Goal: Task Accomplishment & Management: Manage account settings

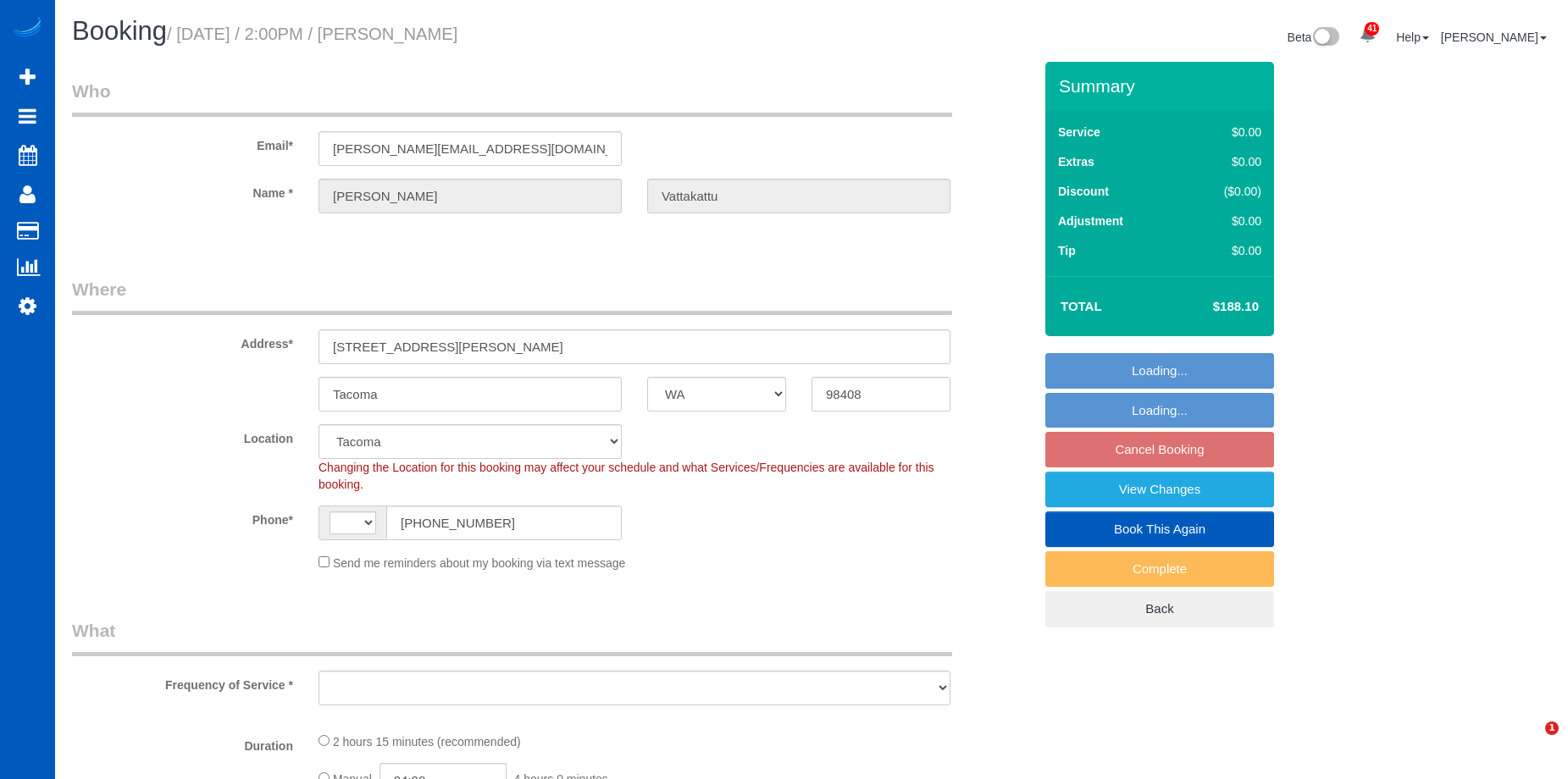
select select "WA"
select select "string:[GEOGRAPHIC_DATA]"
select select "object:909"
select select "spot3"
select select "object:976"
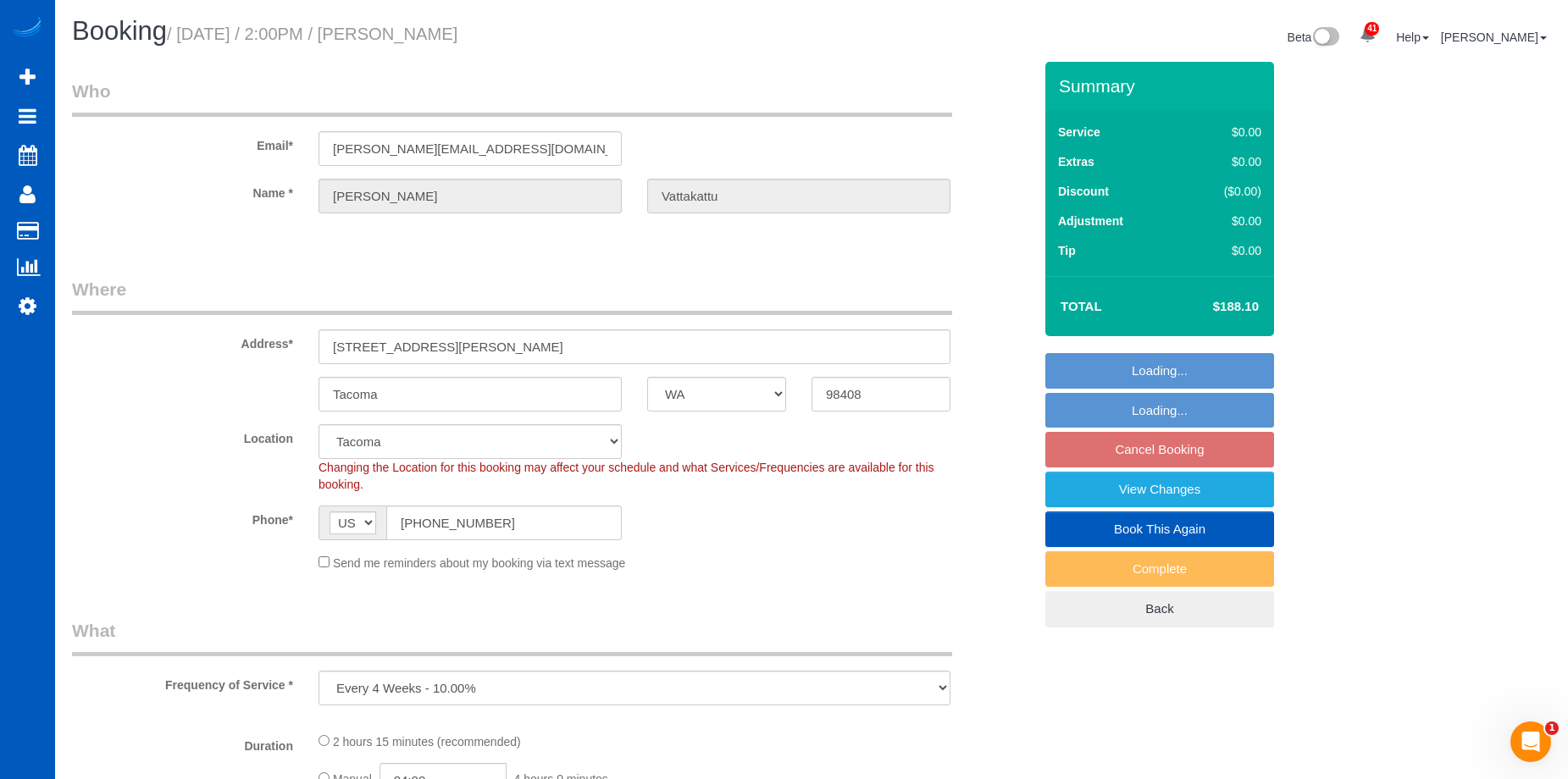
select select "199"
select select "1501"
select select "3"
select select "1501"
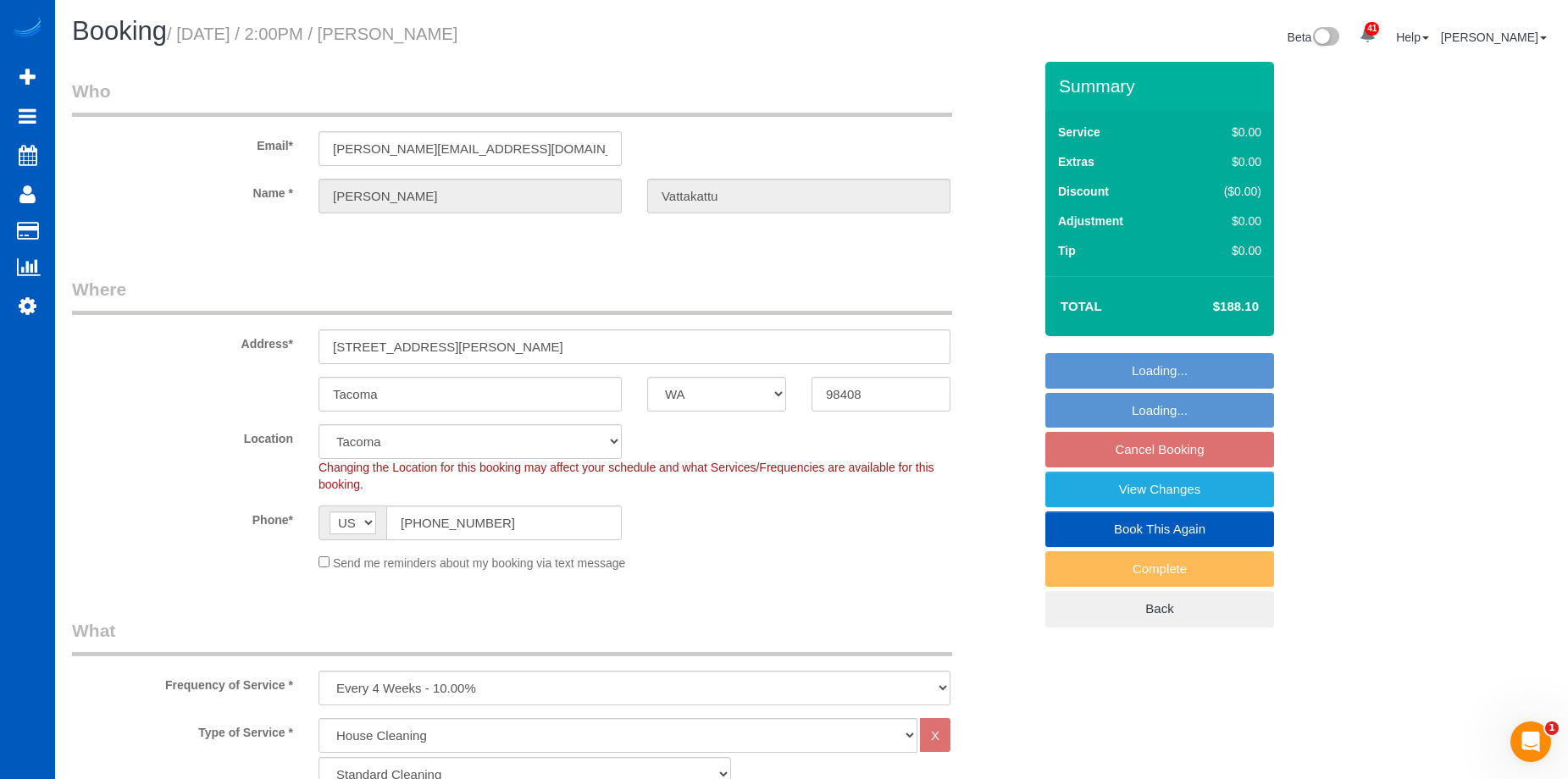
select select "3"
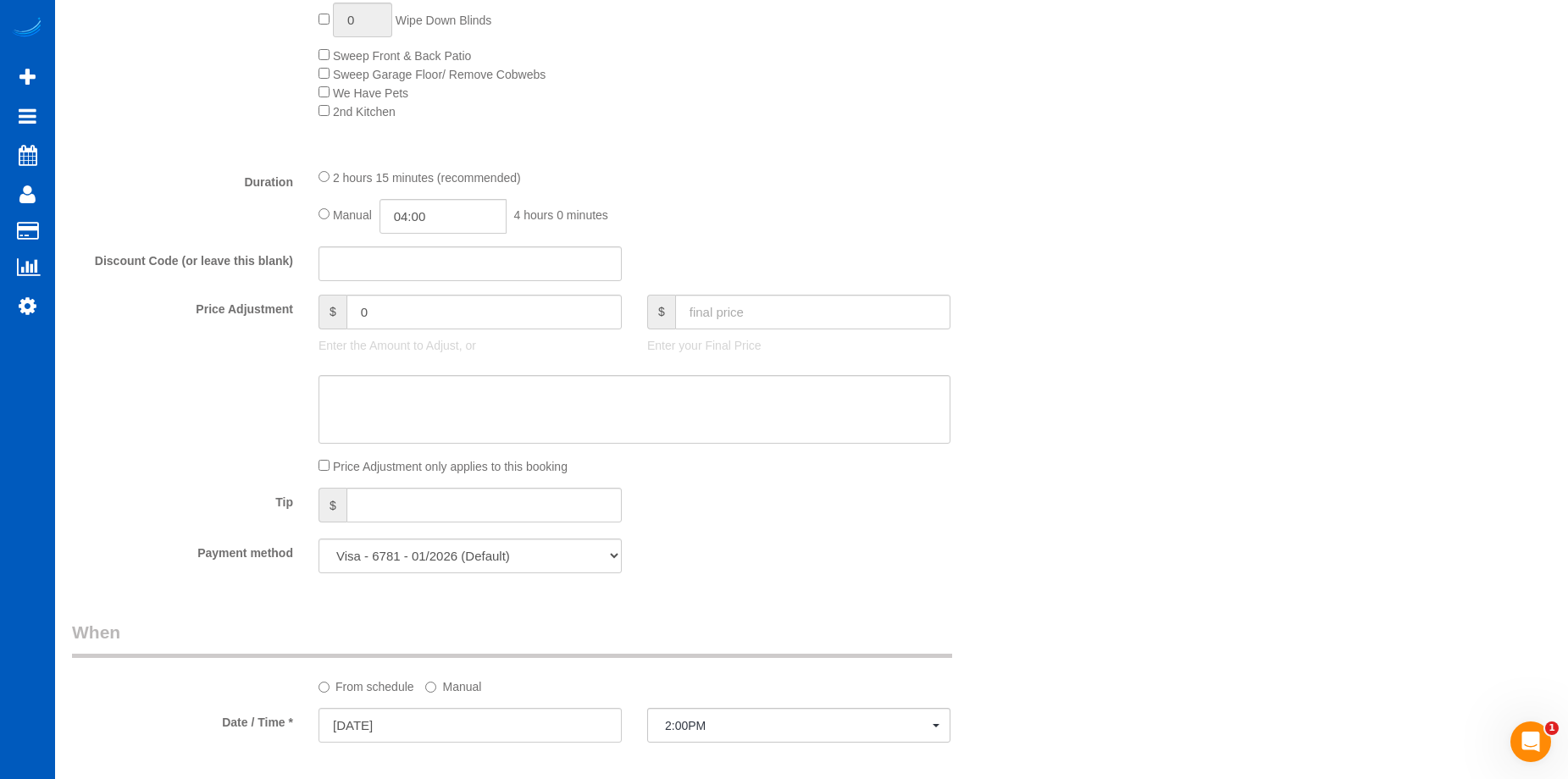
scroll to position [1441, 0]
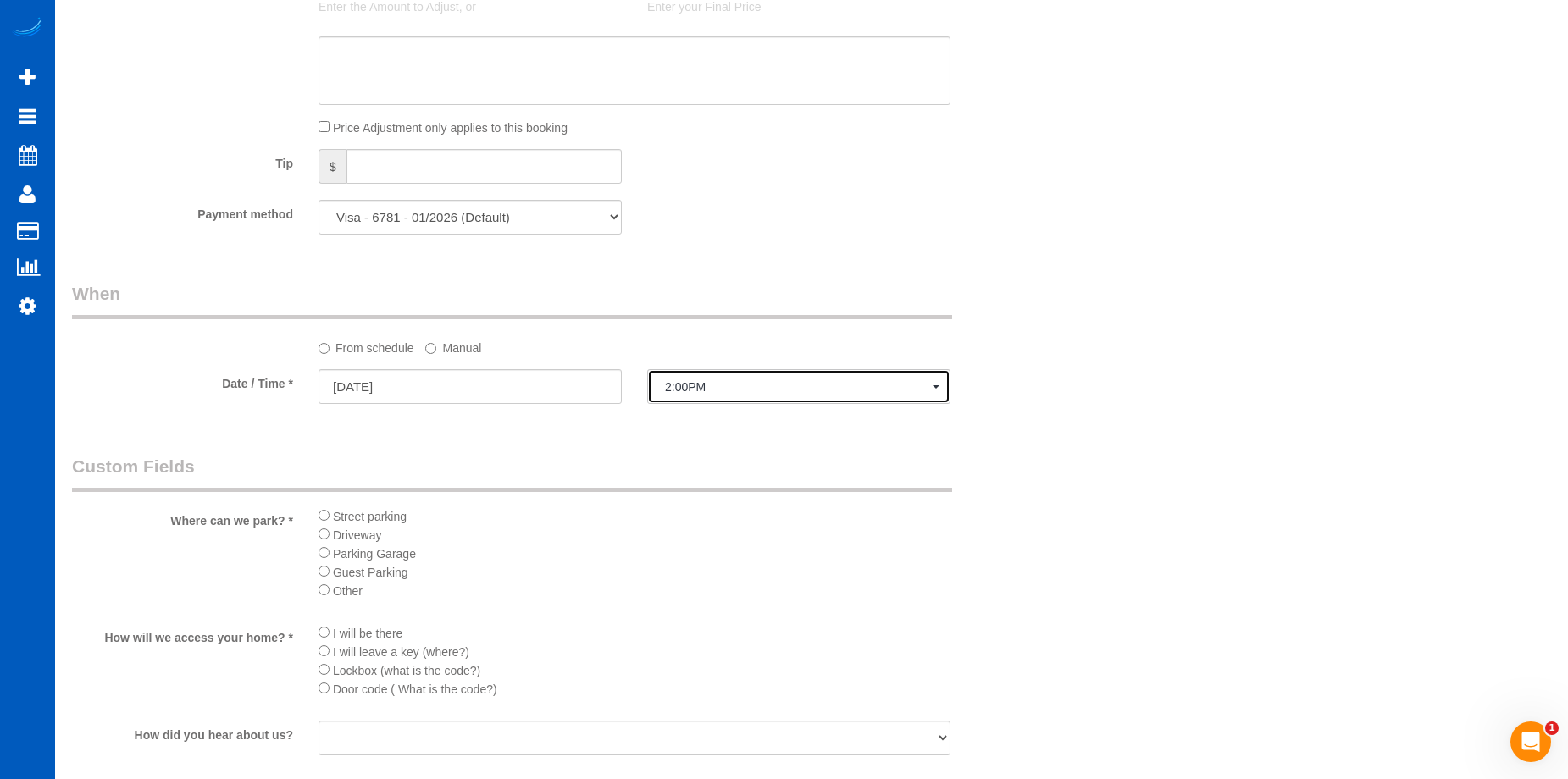
click at [807, 381] on span "2:00PM" at bounding box center [799, 387] width 268 height 14
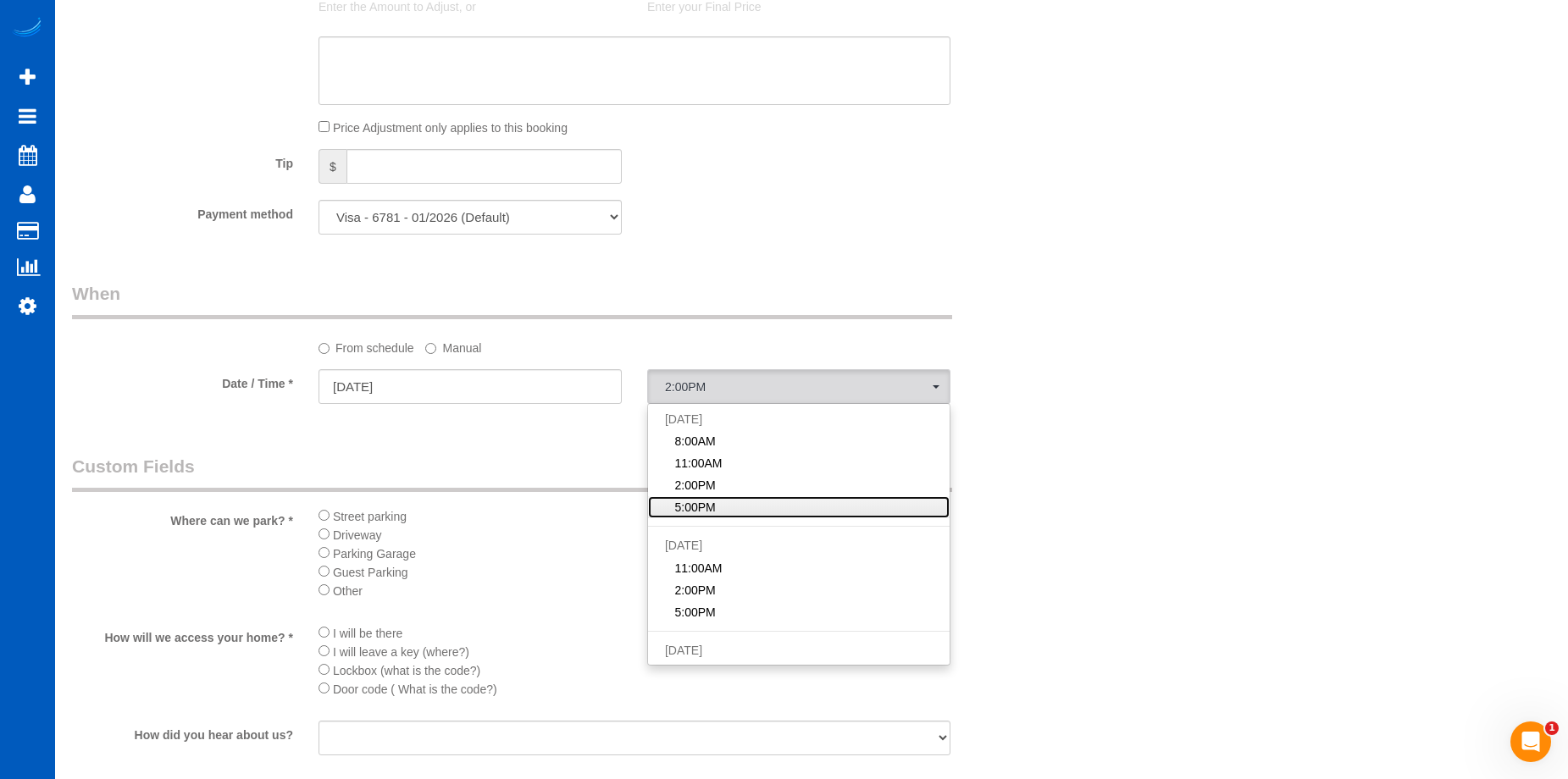
click at [789, 501] on link "5:00PM" at bounding box center [798, 507] width 301 height 22
select select "spot4"
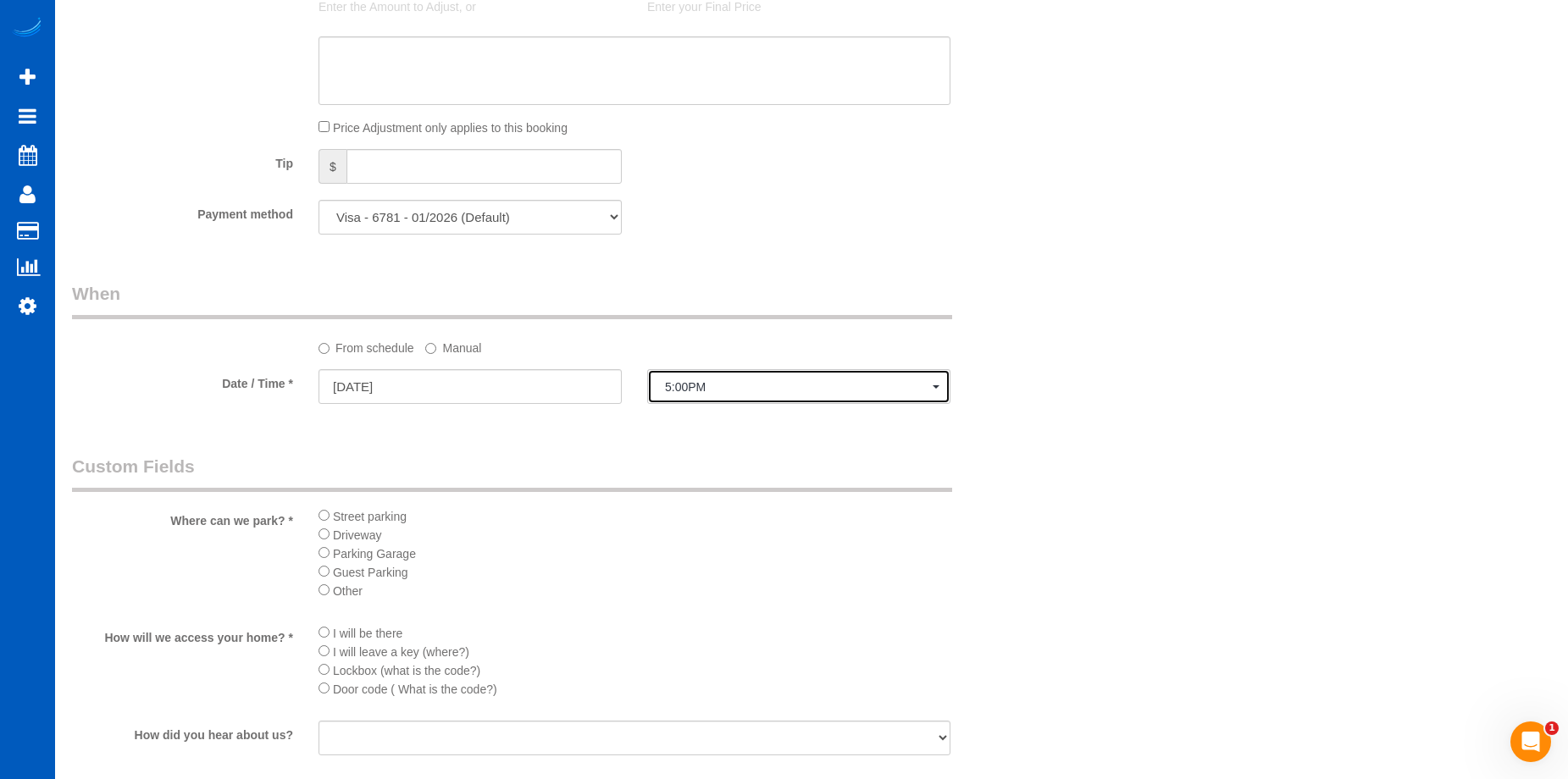
scroll to position [1779, 0]
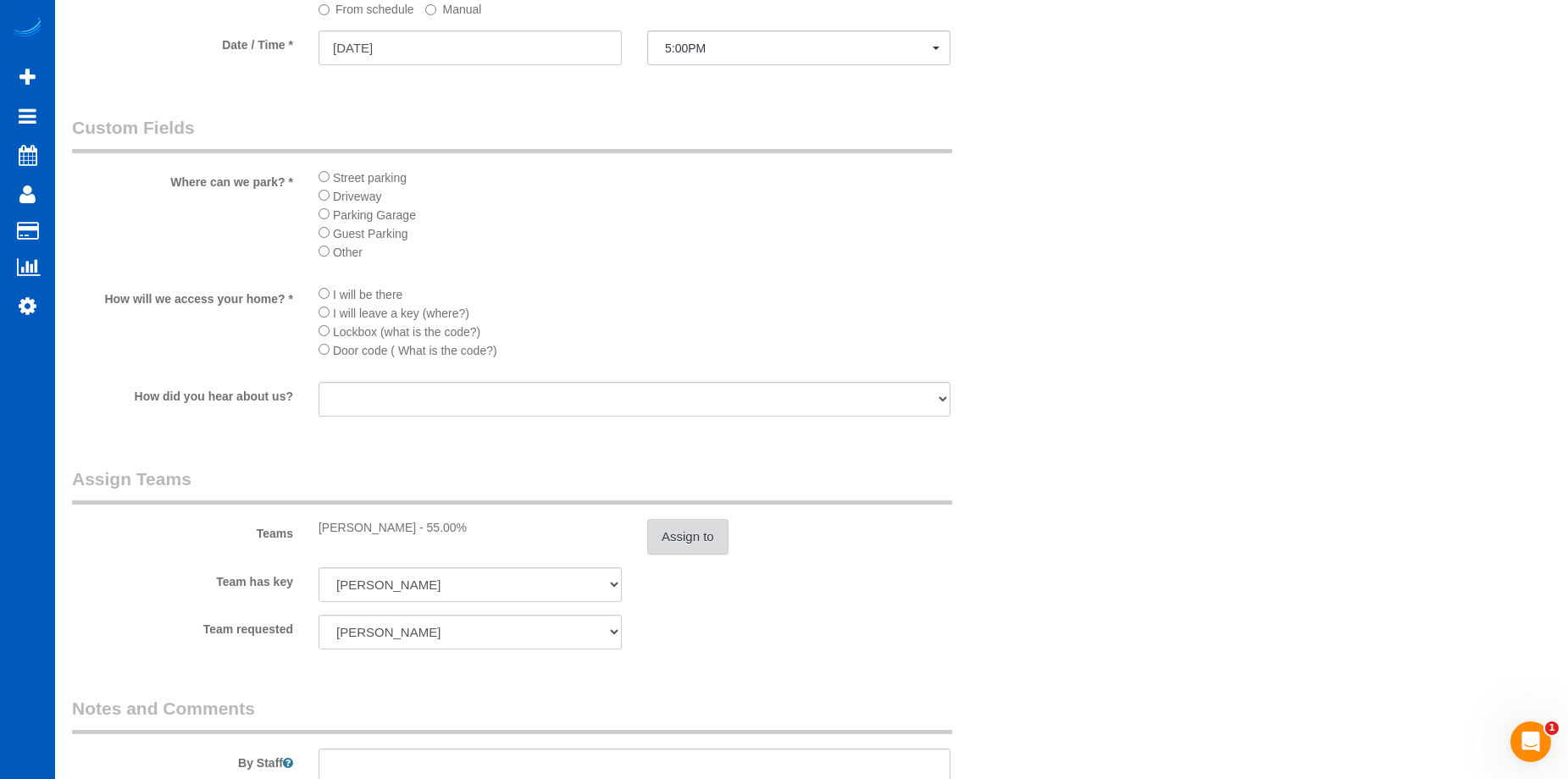
click at [701, 538] on button "Assign to" at bounding box center [688, 537] width 81 height 36
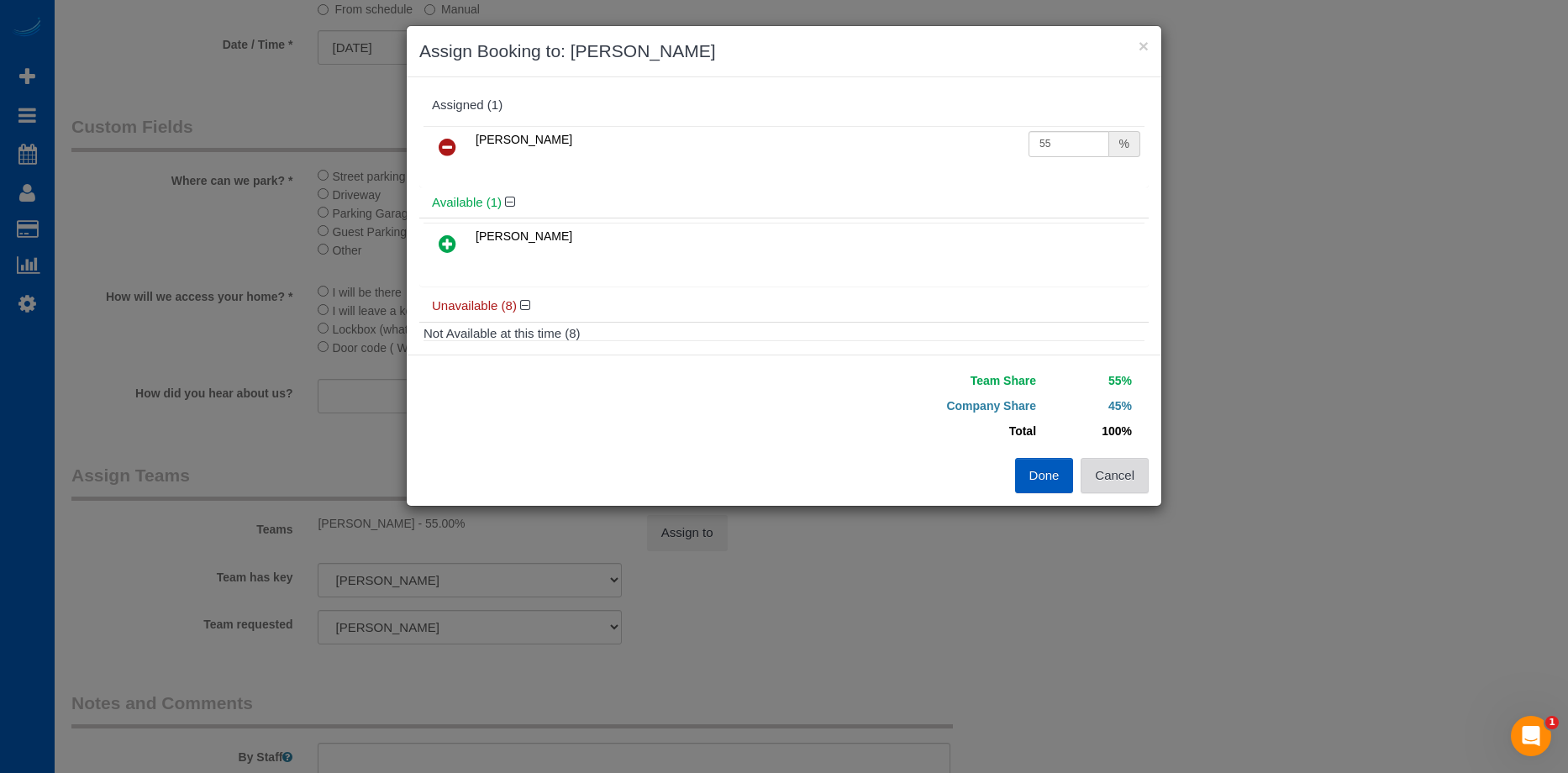
click at [1135, 470] on button "Cancel" at bounding box center [1115, 476] width 69 height 35
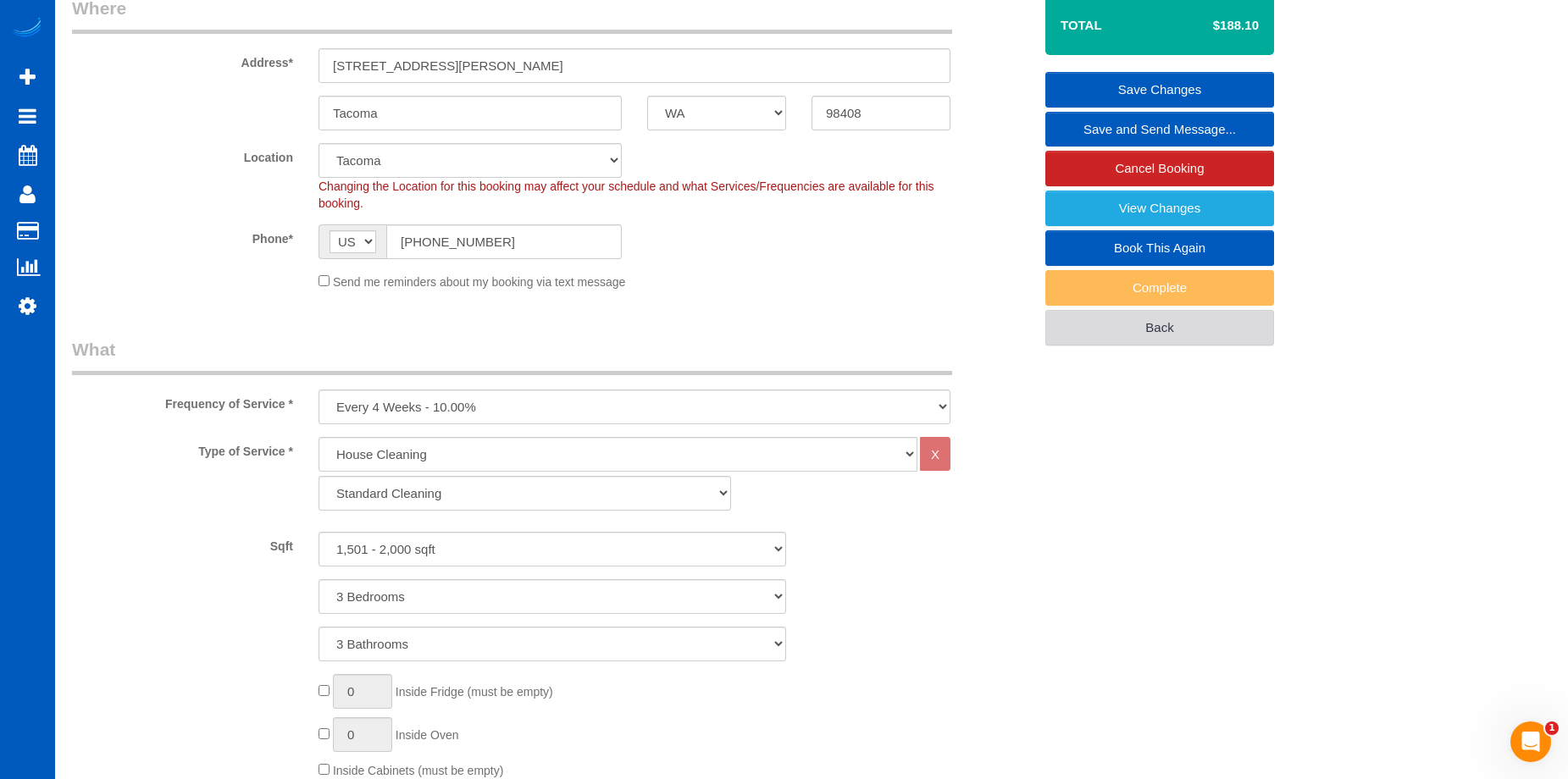
scroll to position [170, 0]
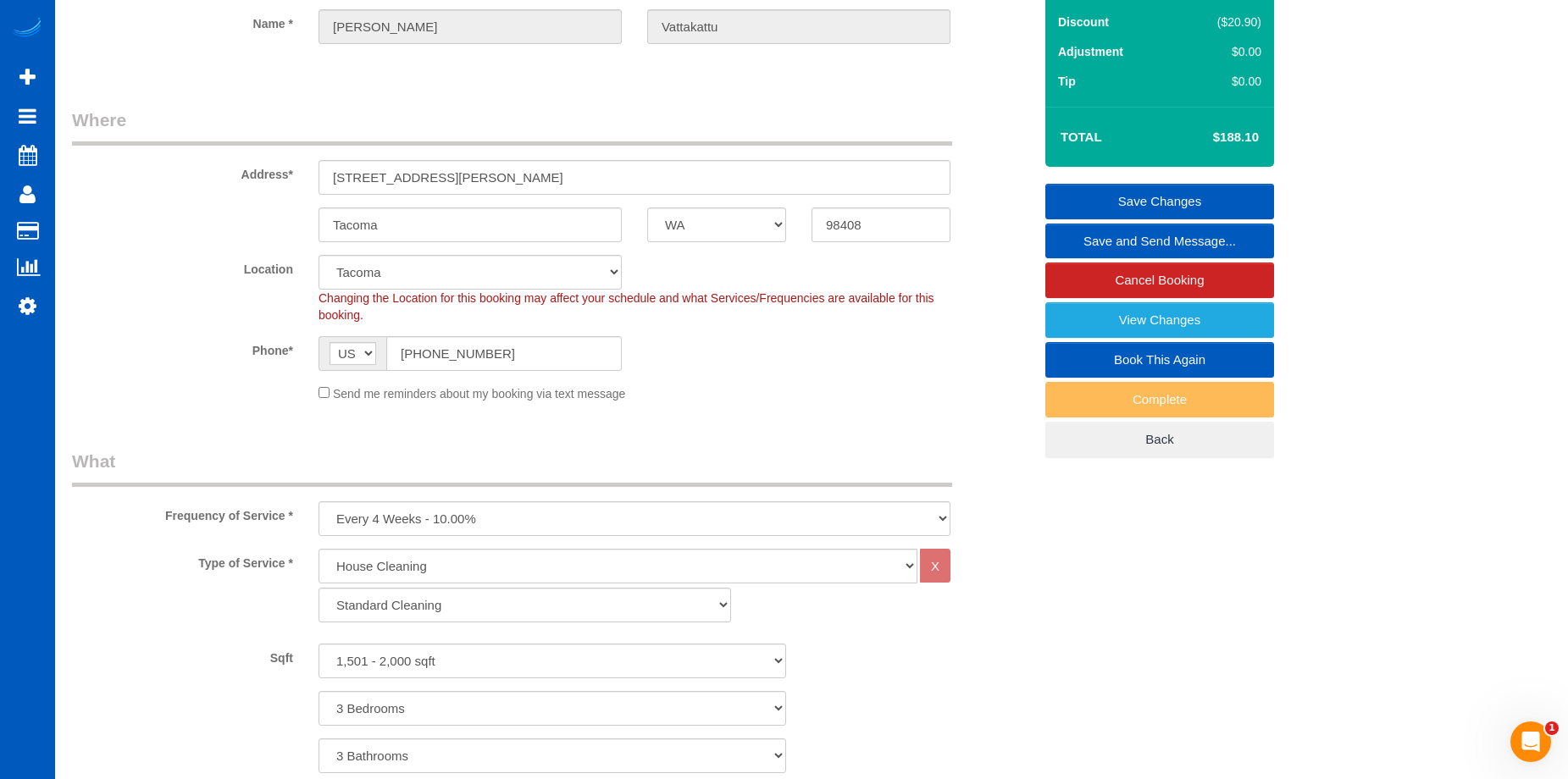
click at [1124, 195] on link "Save Changes" at bounding box center [1160, 201] width 229 height 36
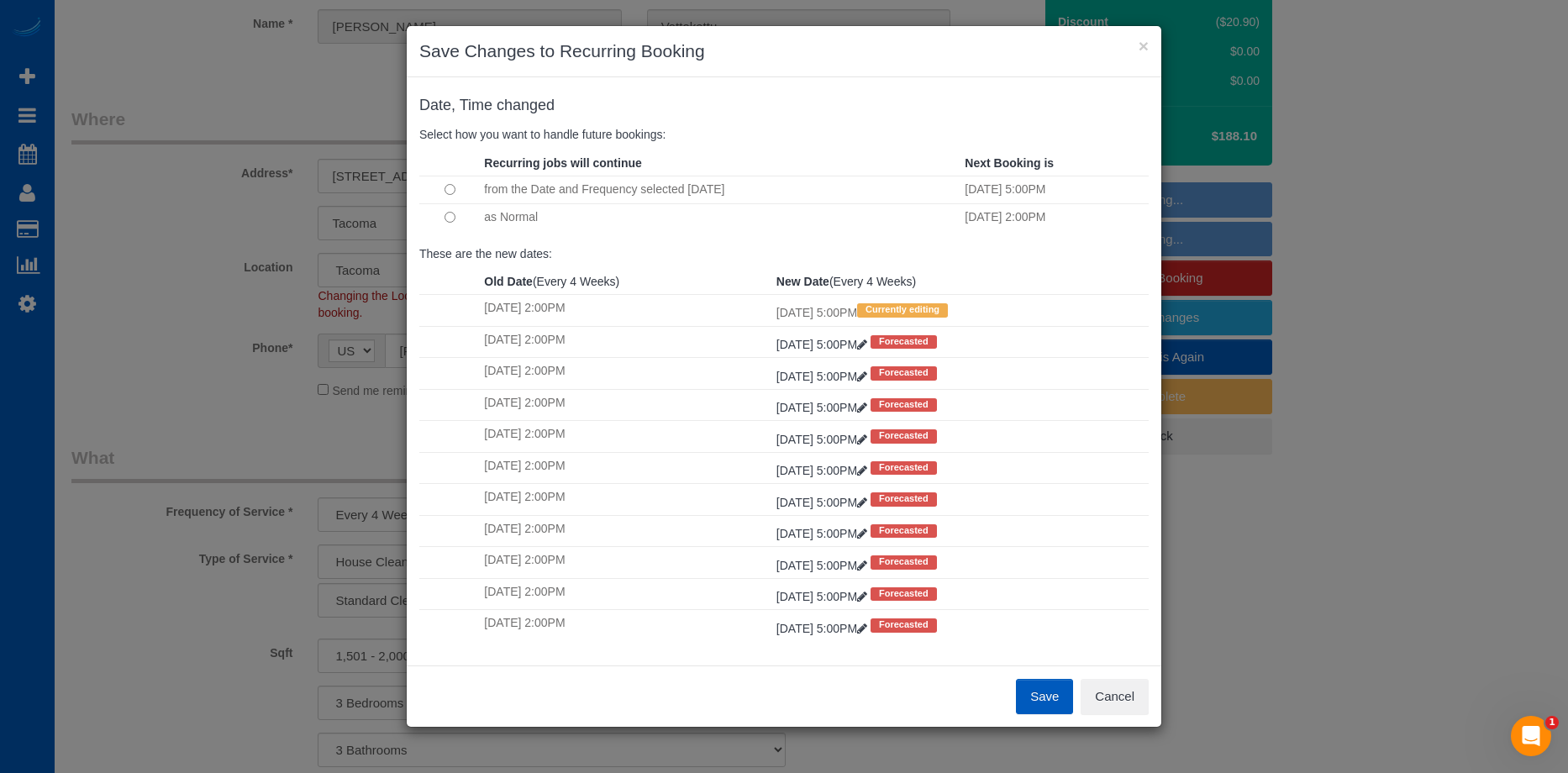
click at [486, 222] on td "as Normal" at bounding box center [720, 217] width 481 height 27
click at [1040, 695] on button "Save" at bounding box center [1044, 697] width 57 height 35
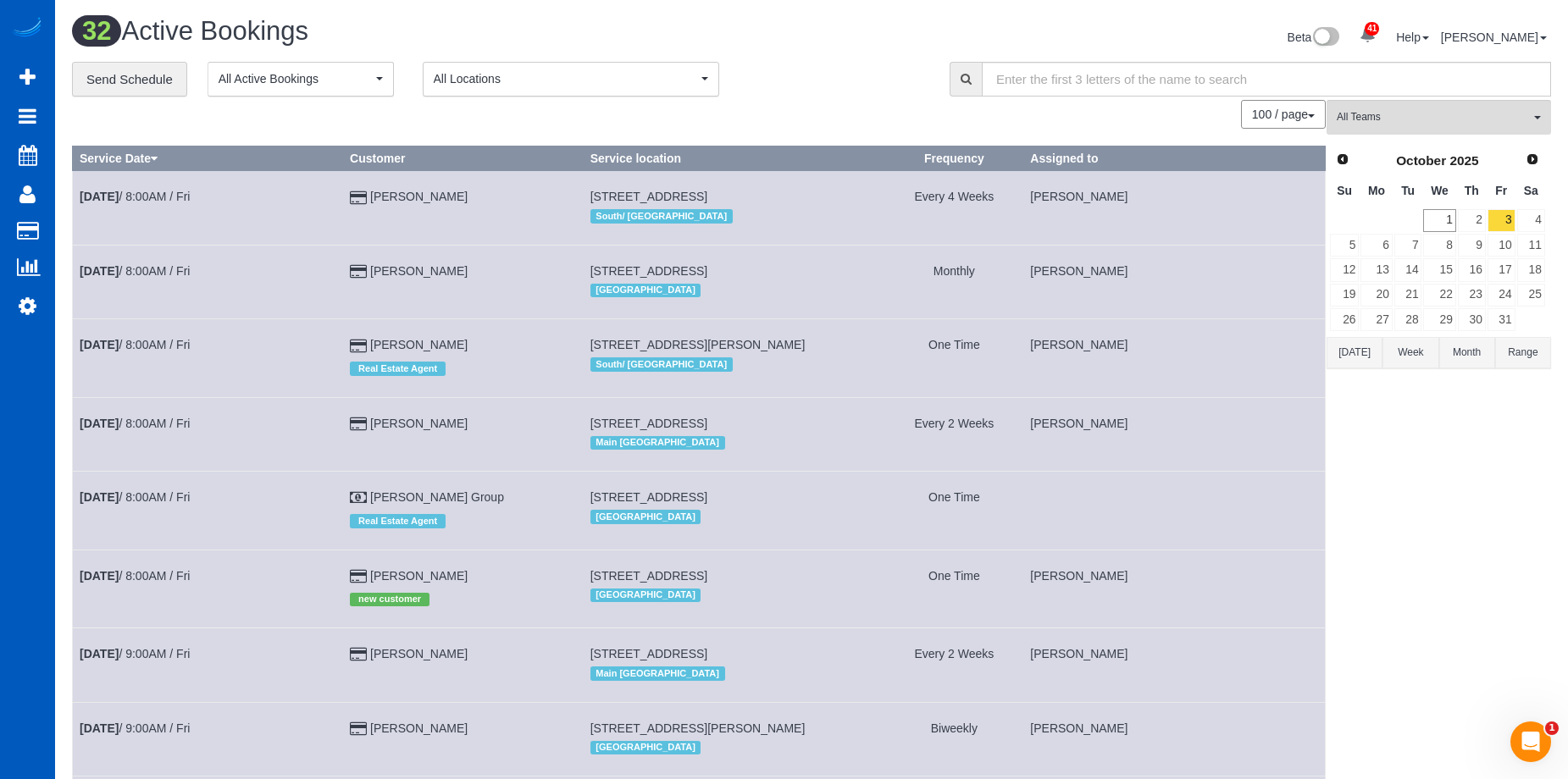
click at [667, 260] on td "[STREET_ADDRESS] [GEOGRAPHIC_DATA]" at bounding box center [734, 281] width 302 height 74
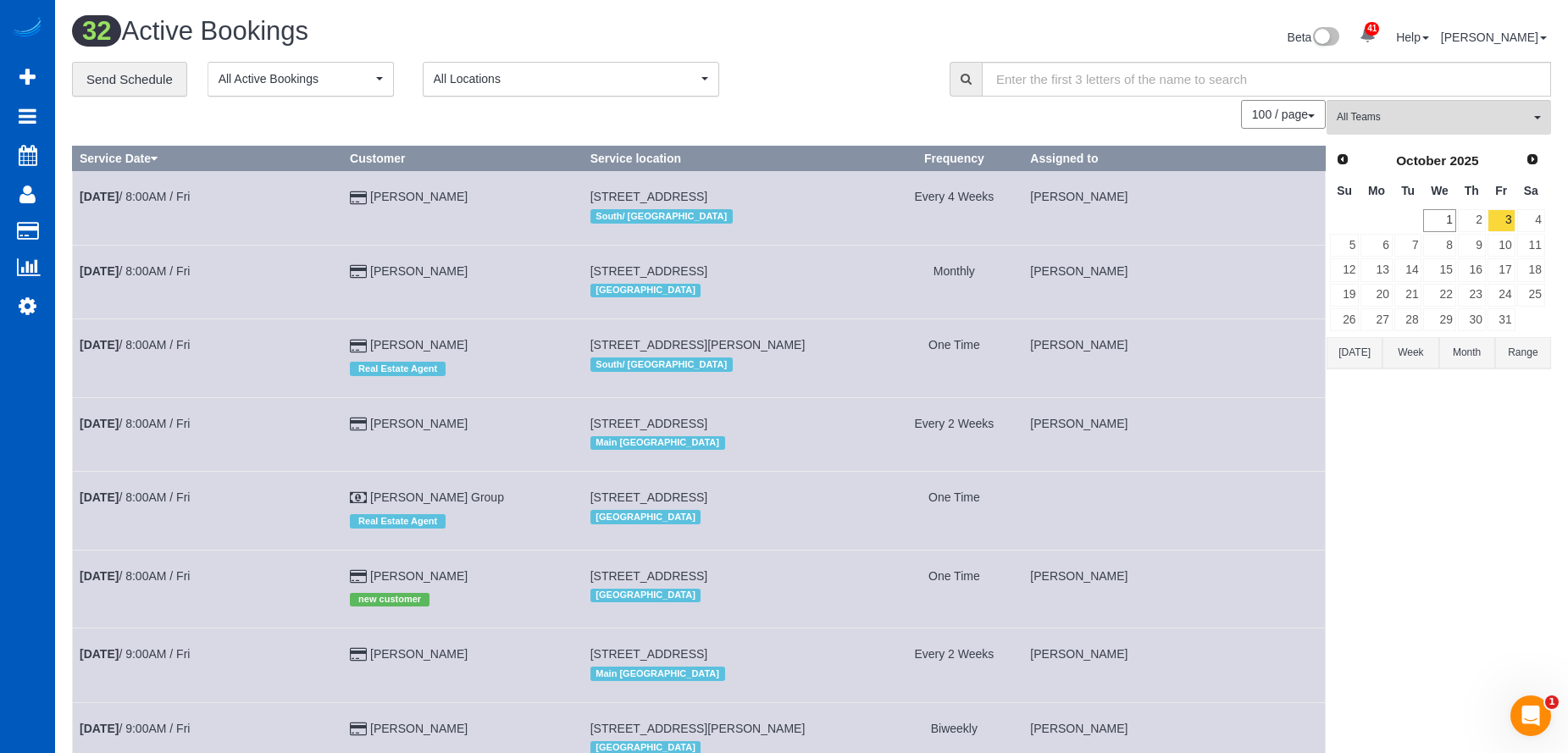
scroll to position [1932, 0]
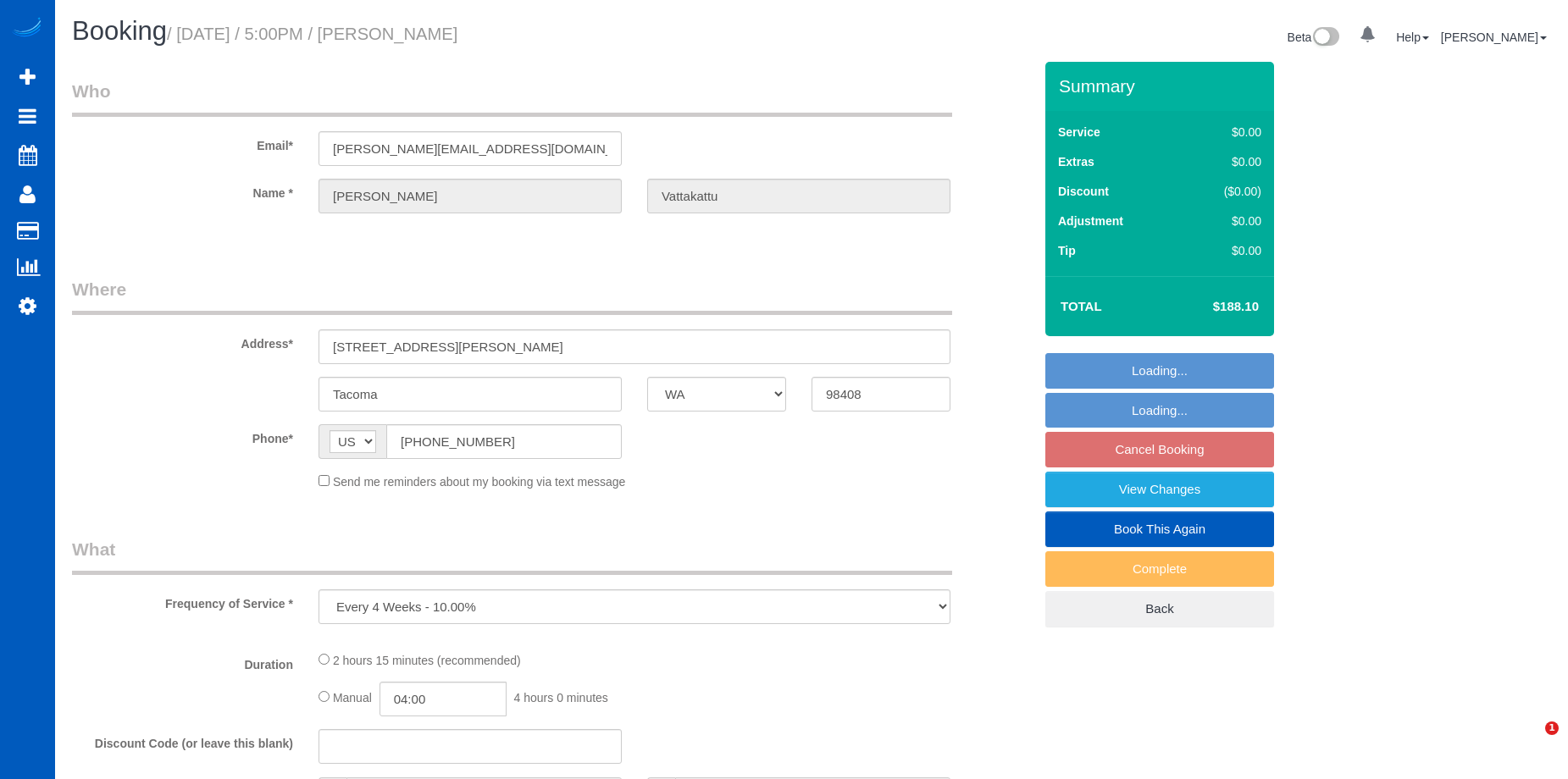
select select "WA"
select select "spot4"
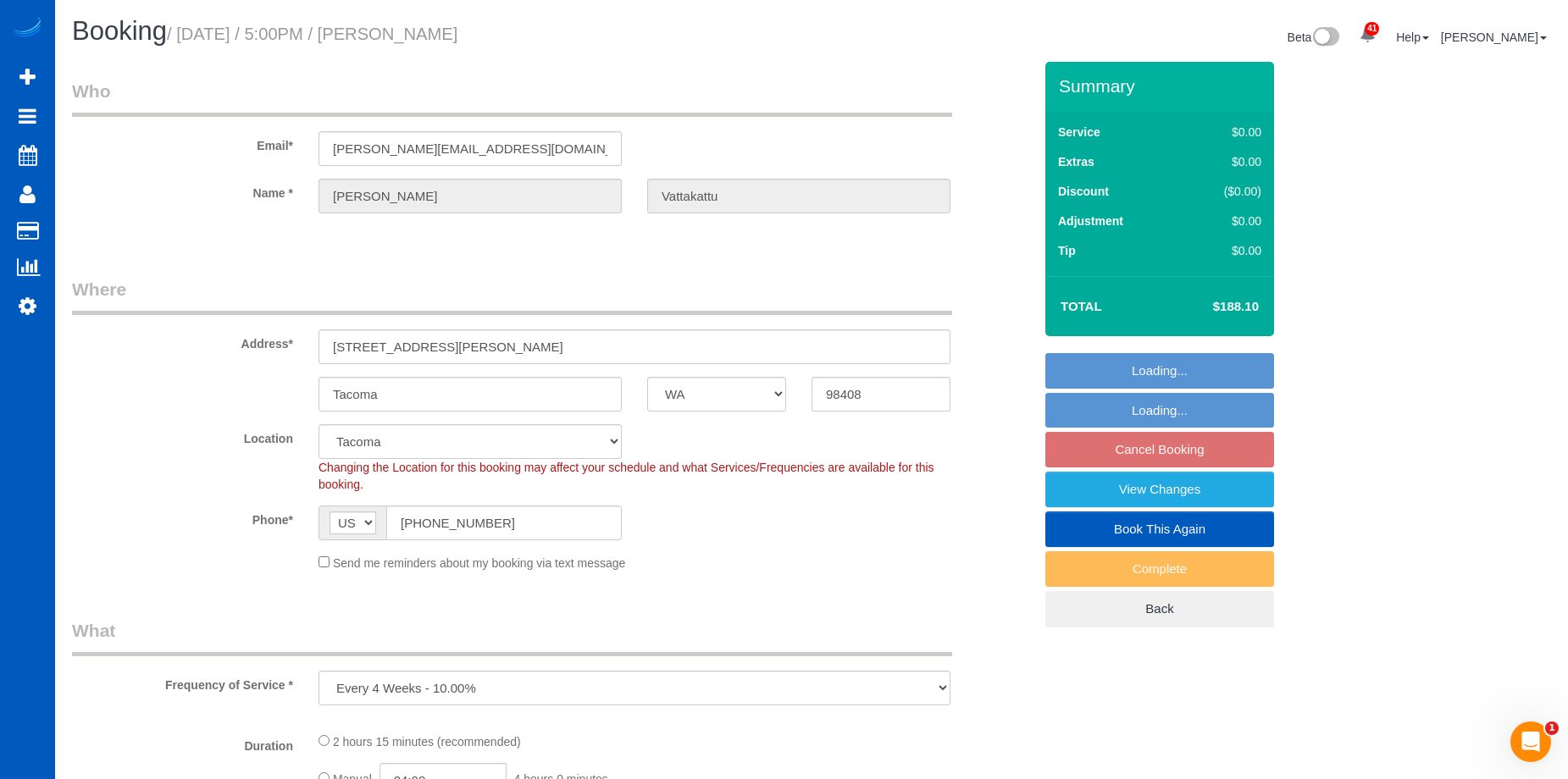
select select "object:1115"
select select "199"
select select "1501"
select select "3"
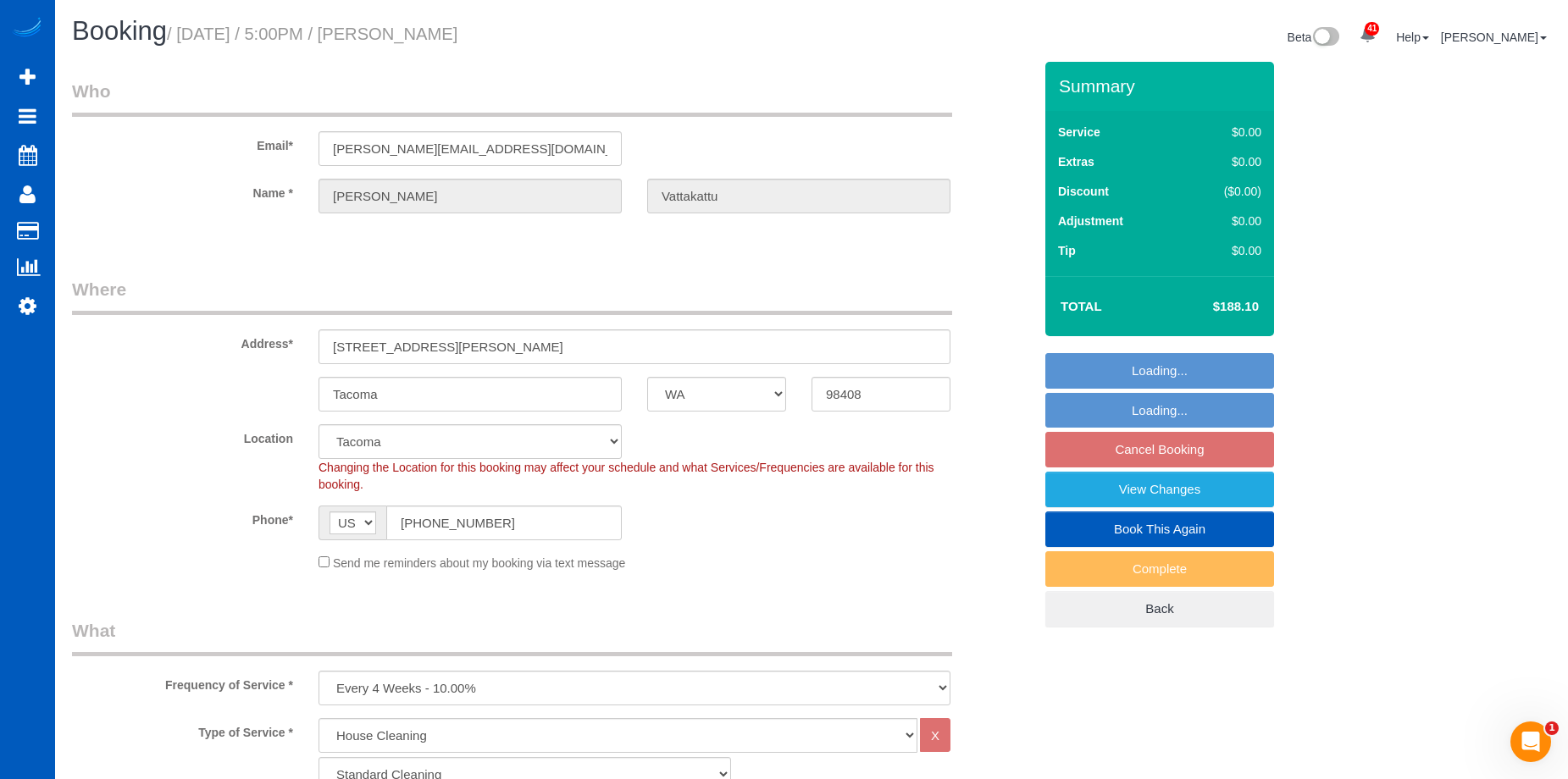
select select "1501"
select select "3"
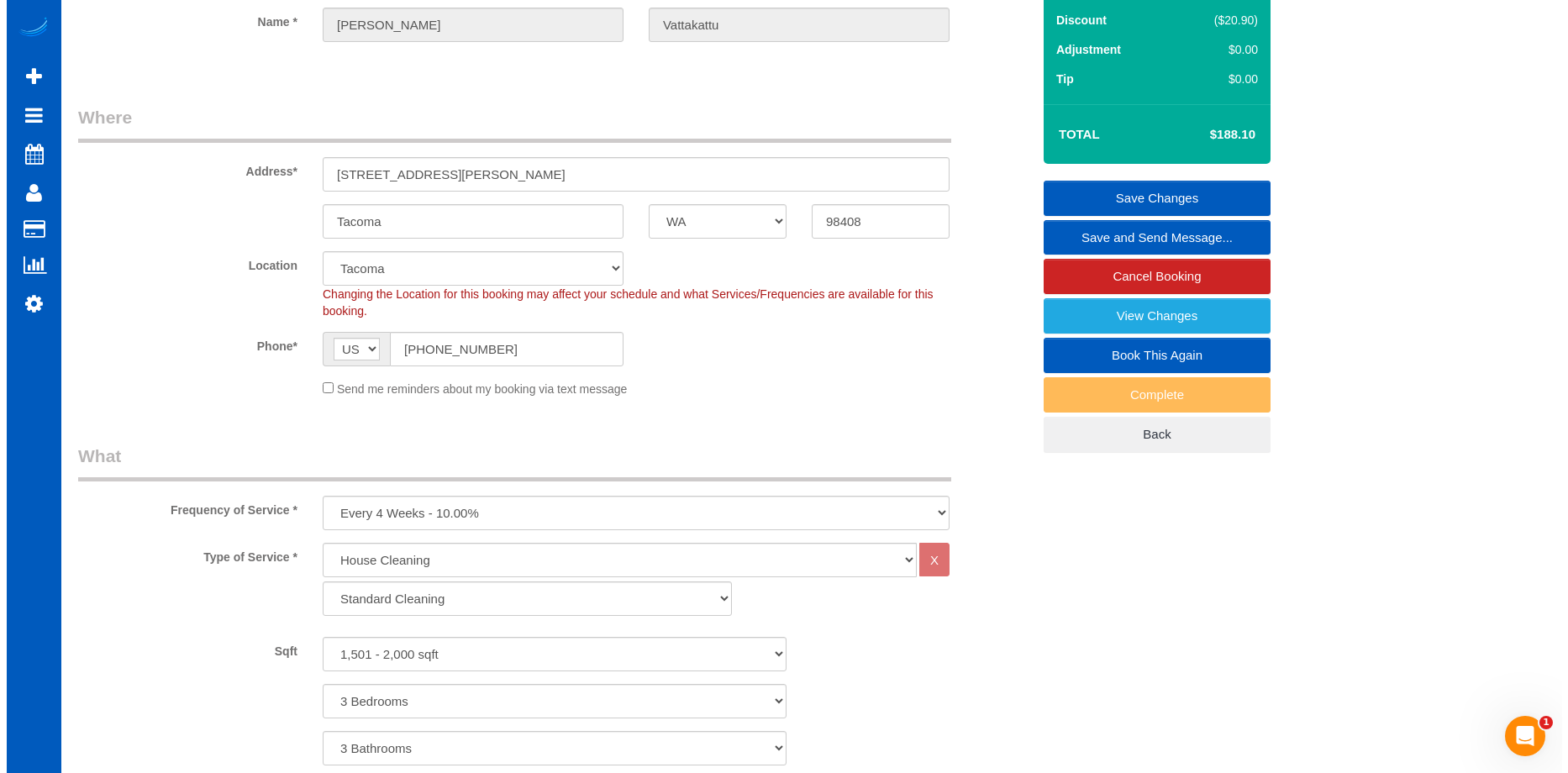
scroll to position [169, 0]
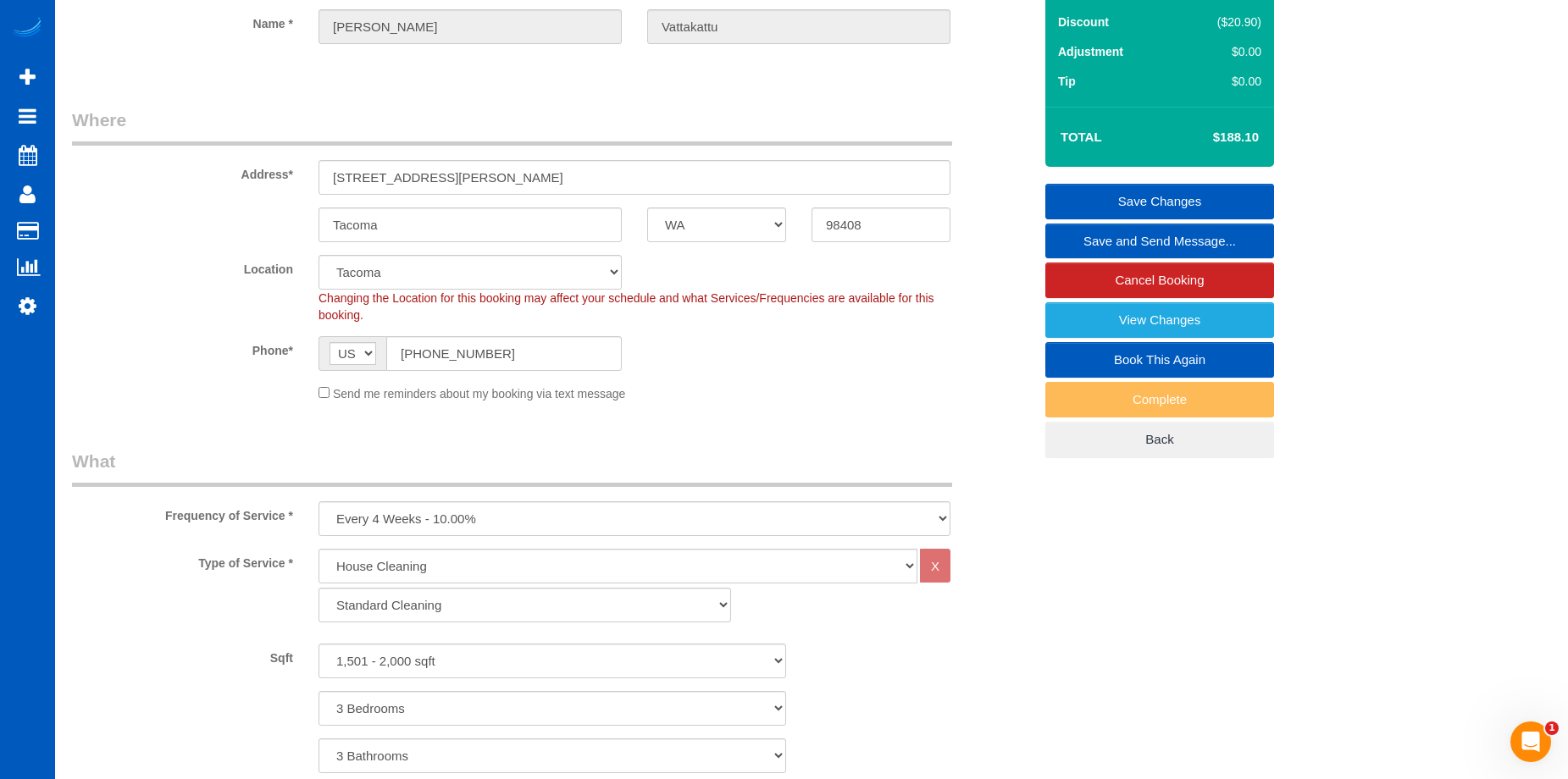
click at [1125, 235] on link "Save and Send Message..." at bounding box center [1160, 242] width 229 height 36
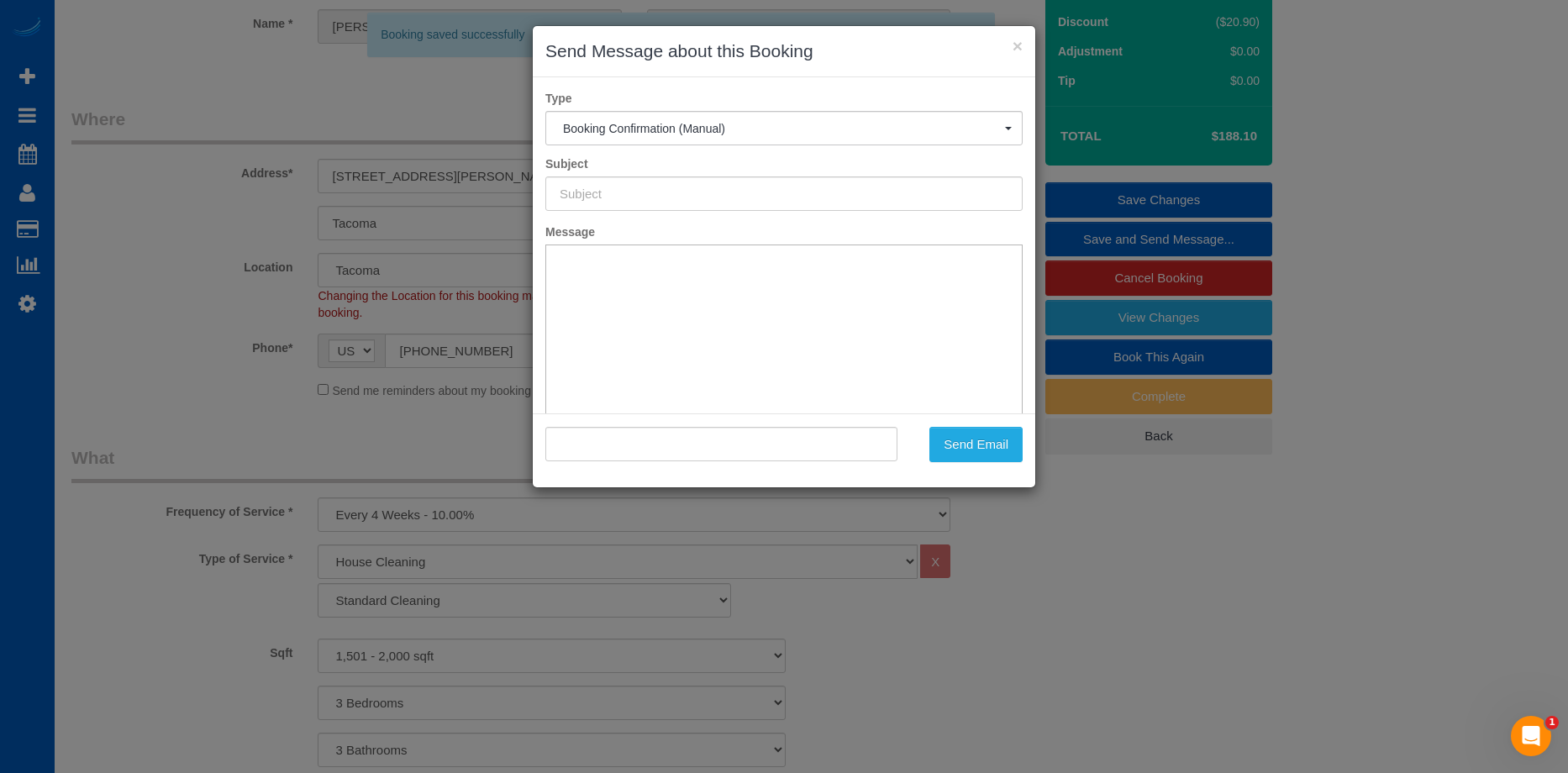
type input "Cleaning Service Confirmed!"
type input ""Jismy Vattakattu" <jismy.vattakattu@gmail.com>"
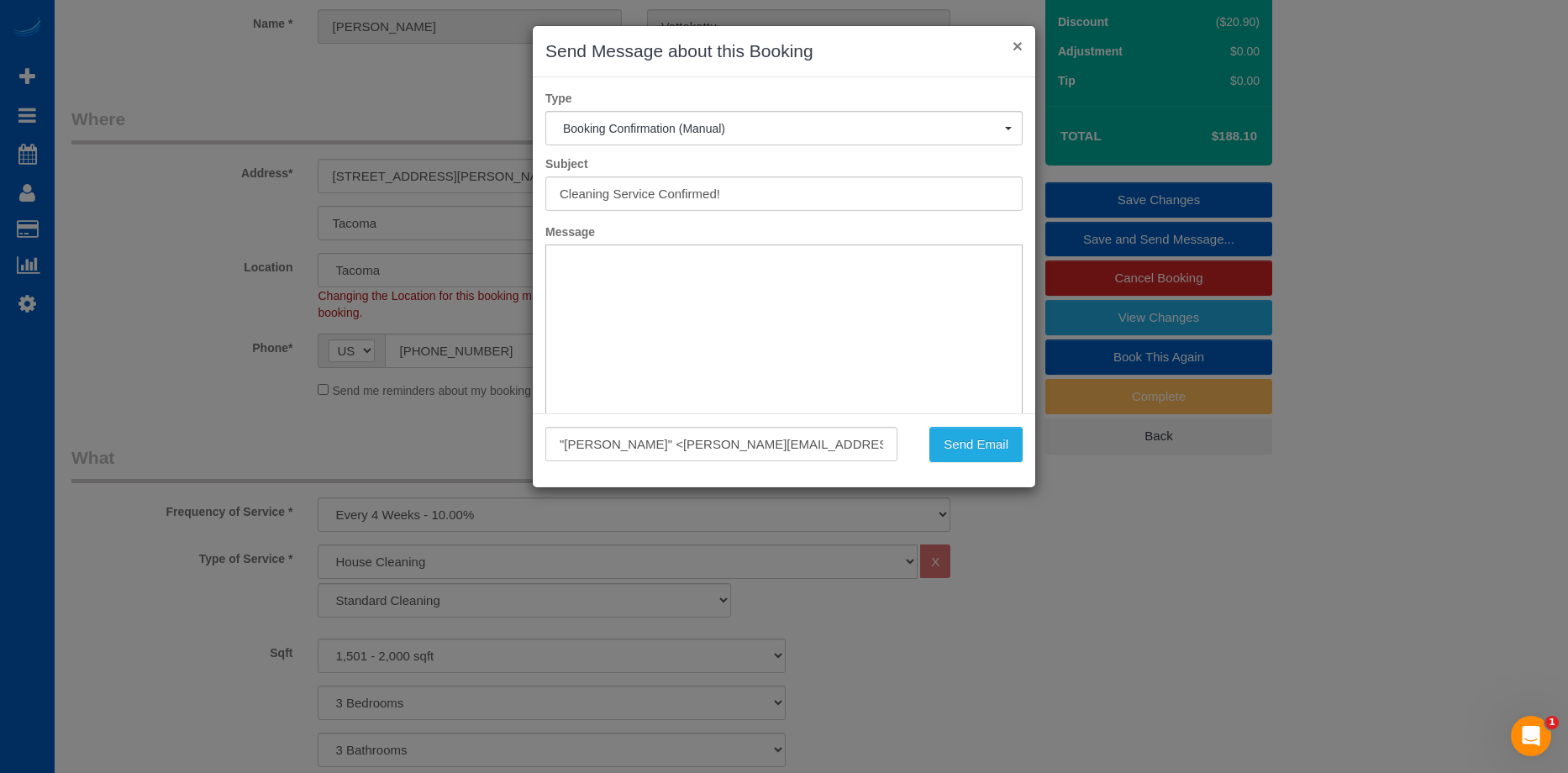
click at [1013, 48] on button "×" at bounding box center [1018, 46] width 10 height 18
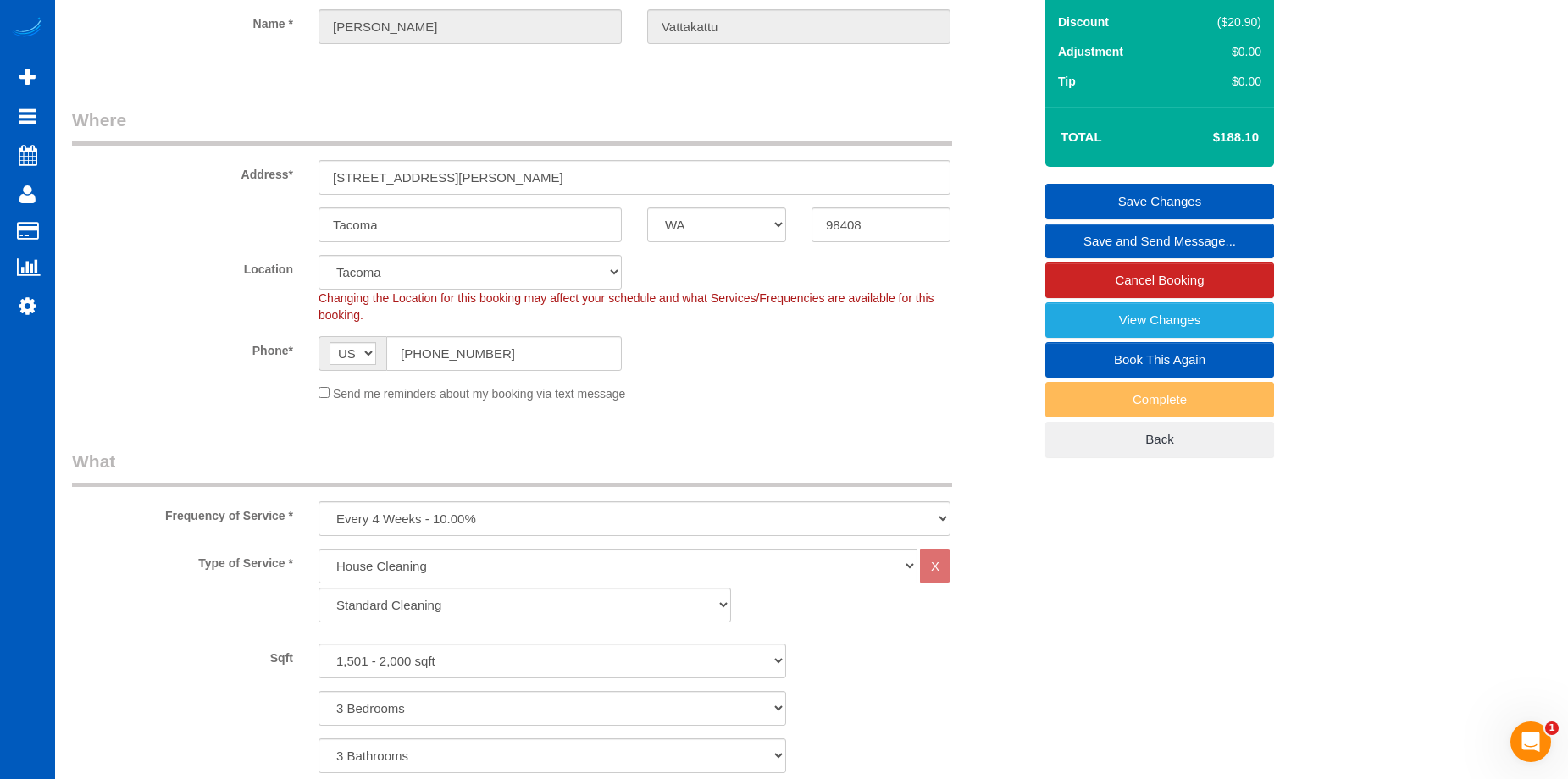
click at [1084, 241] on link "Save and Send Message..." at bounding box center [1160, 242] width 229 height 36
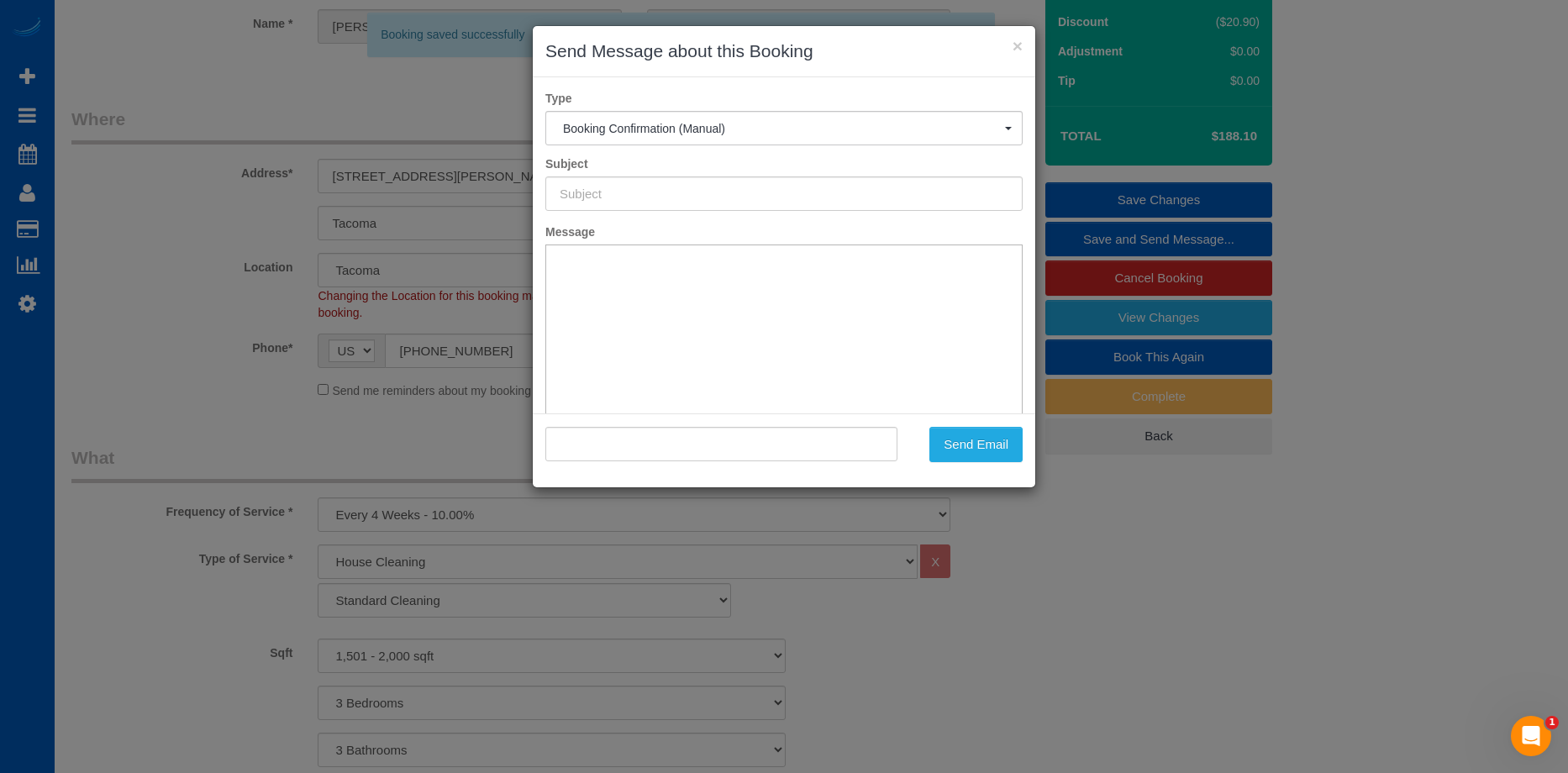
type input "Cleaning Service Confirmed!"
type input ""Jismy Vattakattu" <jismy.vattakattu@gmail.com>"
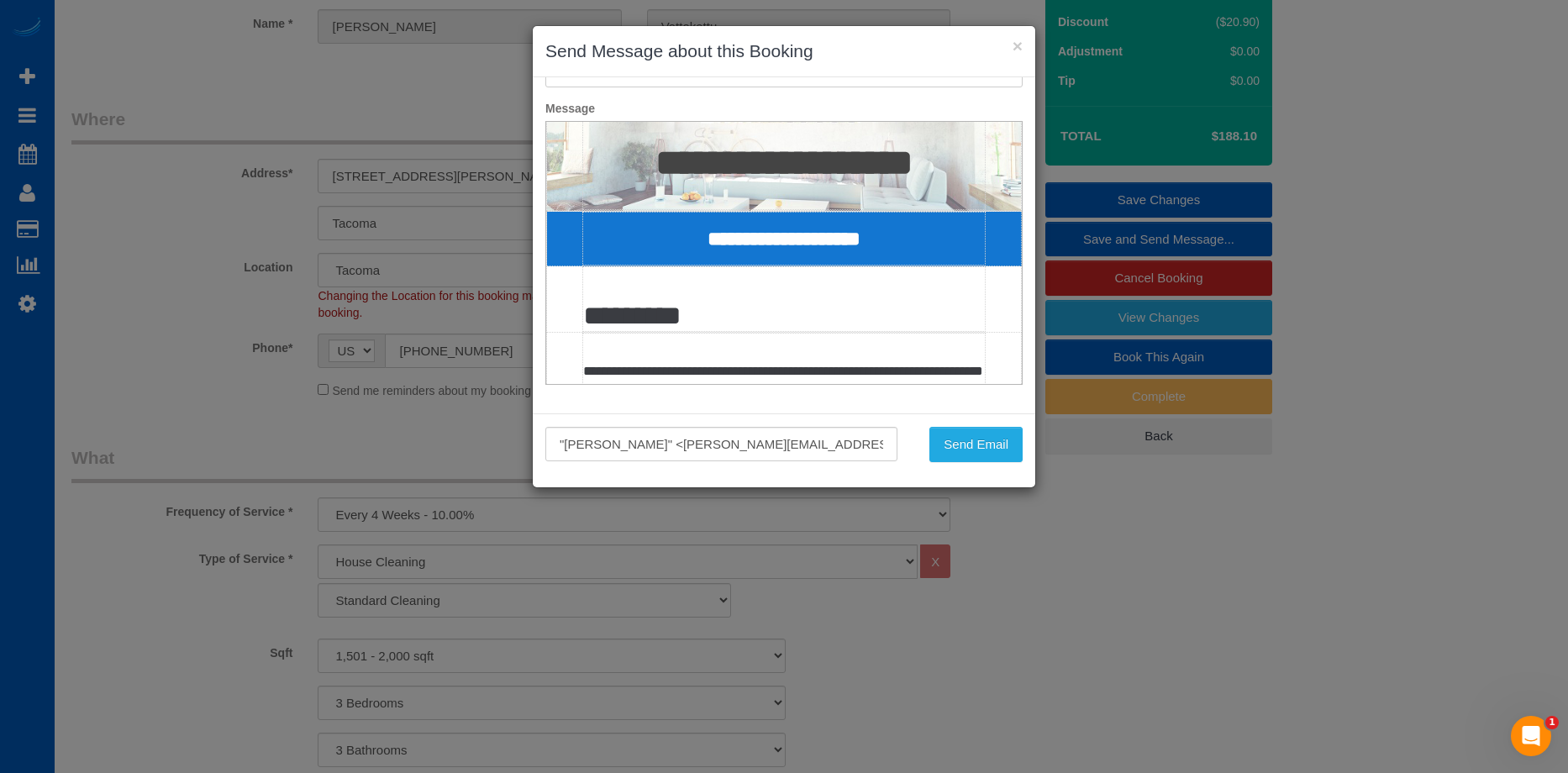
scroll to position [169, 0]
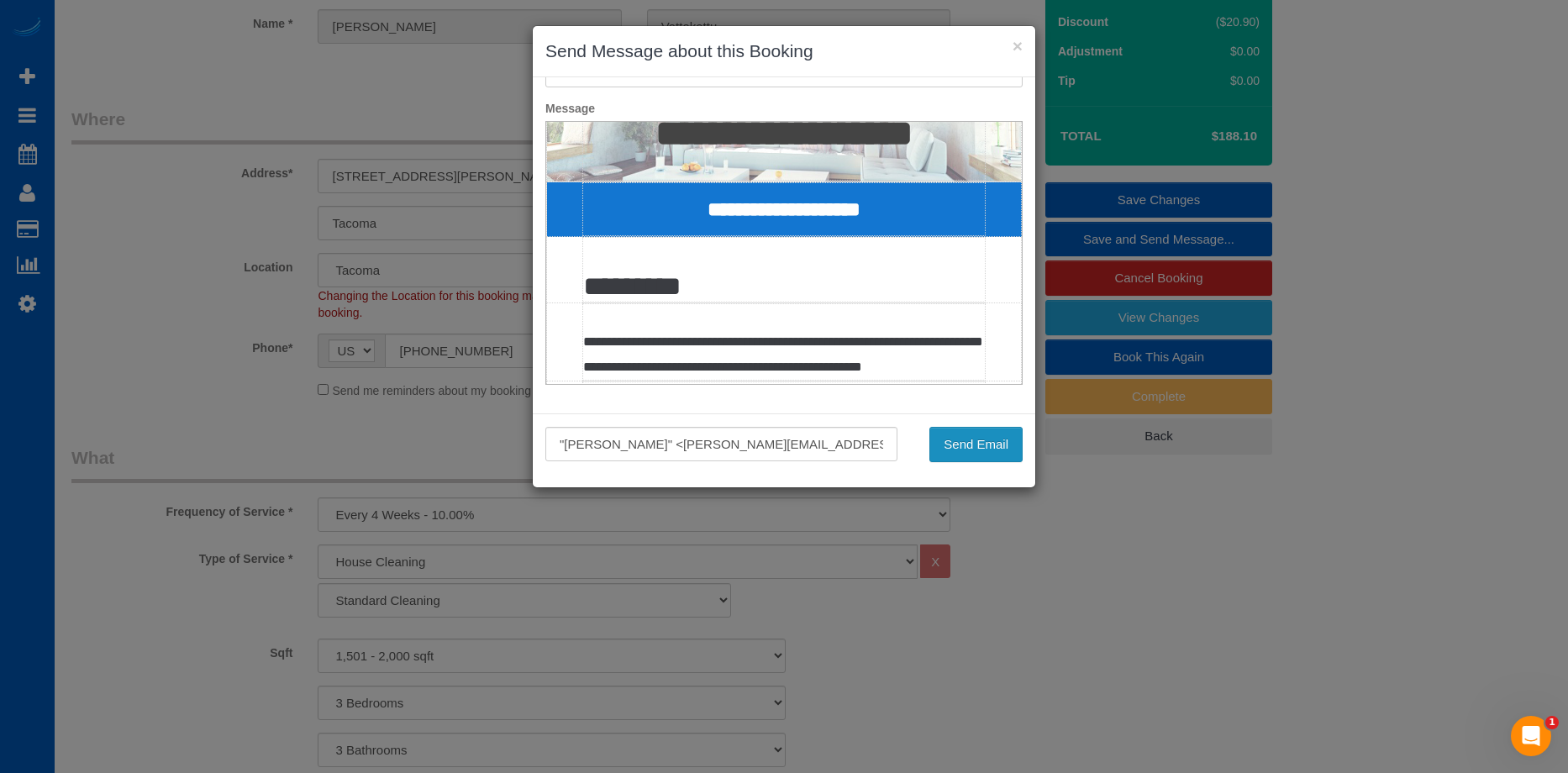
click at [985, 455] on button "Send Email" at bounding box center [975, 445] width 93 height 35
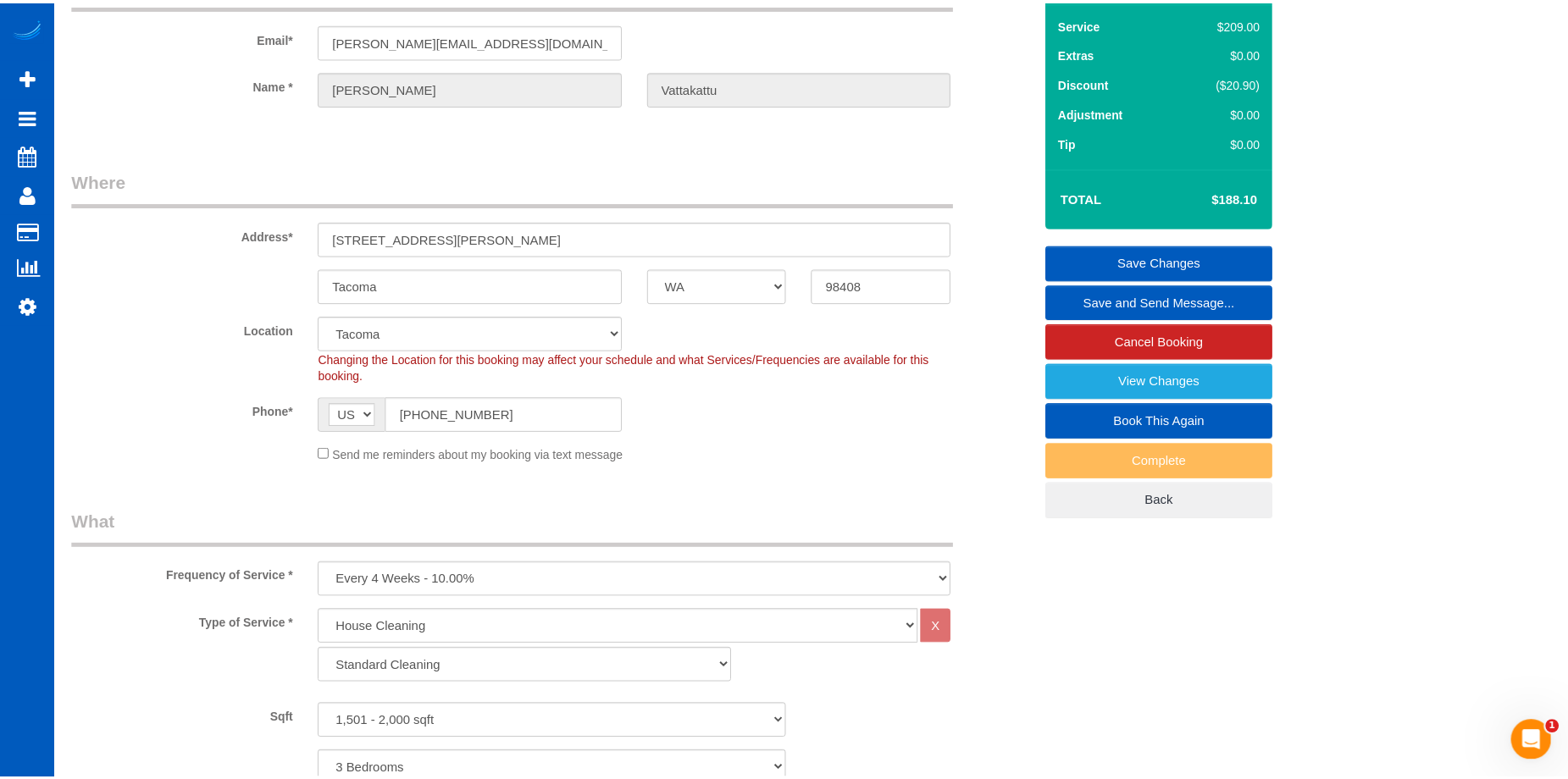
scroll to position [230, 0]
